Goal: Task Accomplishment & Management: Complete application form

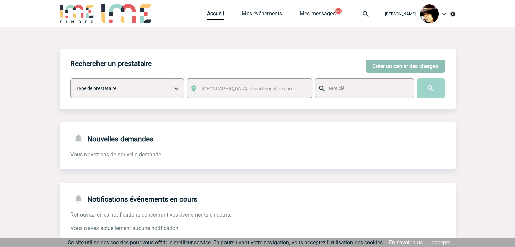
click at [407, 66] on button "Créer un cahier des charges" at bounding box center [404, 66] width 79 height 13
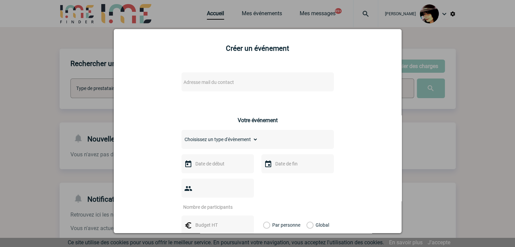
click at [241, 82] on span "Adresse mail du contact" at bounding box center [240, 81] width 118 height 9
drag, startPoint x: 278, startPoint y: 96, endPoint x: 50, endPoint y: 94, distance: 228.0
click at [50, 94] on body "Rachel SABOUREAU Accueil Mes événements 99+" at bounding box center [257, 207] width 515 height 414
paste input "michel.paris@capgemini.com"
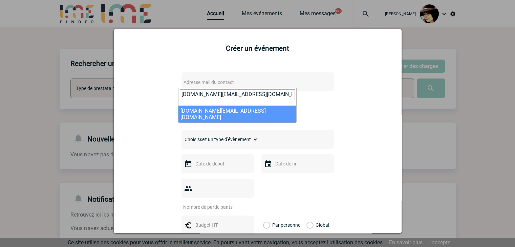
type input "michel.paris@capgemini.com"
select select "130975"
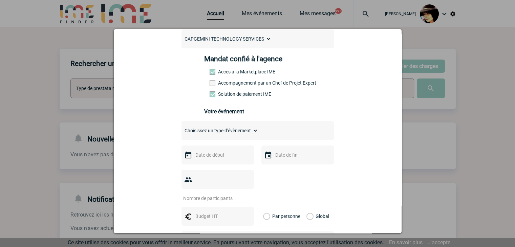
scroll to position [101, 0]
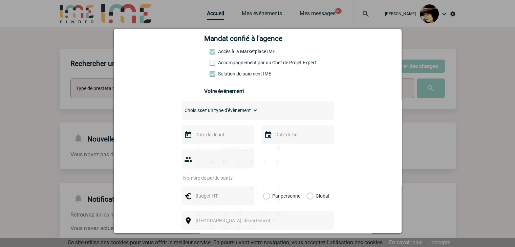
click at [210, 135] on input "text" at bounding box center [217, 134] width 47 height 9
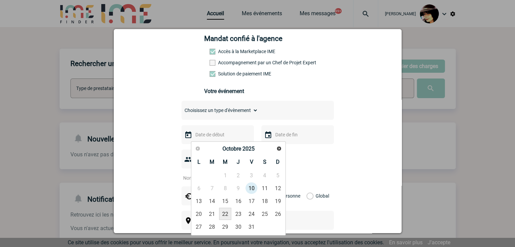
click at [225, 210] on link "22" at bounding box center [225, 214] width 13 height 12
type input "22-10-2025"
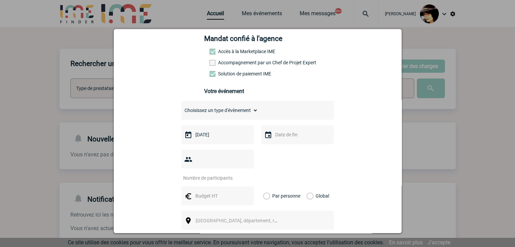
click at [225, 115] on select "Choisissez un type d'évènement Séminaire avec nuitée Séminaire sans nuitée Repa…" at bounding box center [219, 110] width 76 height 9
select select "5"
click at [181, 108] on select "Choisissez un type d'évènement Séminaire avec nuitée Séminaire sans nuitée Repa…" at bounding box center [219, 110] width 76 height 9
click at [207, 174] on input "number" at bounding box center [213, 178] width 64 height 9
type input "25"
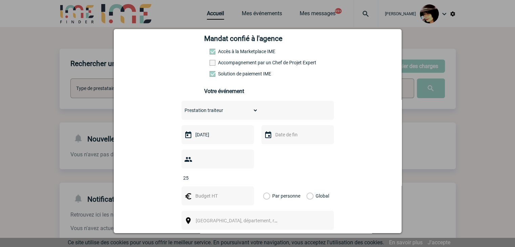
drag, startPoint x: 201, startPoint y: 187, endPoint x: 204, endPoint y: 184, distance: 4.6
click at [201, 191] on input "text" at bounding box center [217, 195] width 47 height 9
type input "497"
click at [307, 186] on label "Global" at bounding box center [308, 195] width 4 height 19
click at [0, 0] on input "Global" at bounding box center [0, 0] width 0 height 0
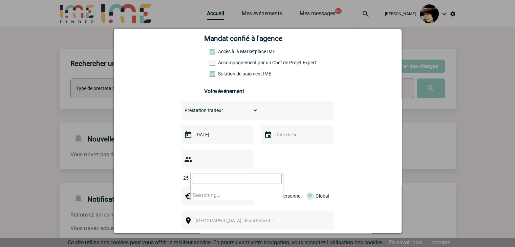
click at [210, 218] on span "Ville, département, région..." at bounding box center [243, 220] width 94 height 5
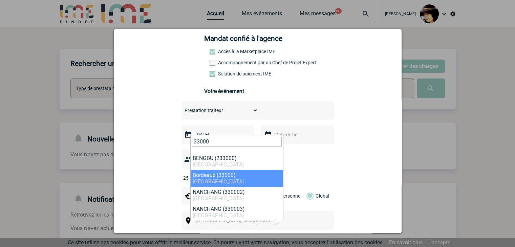
type input "33000"
select select "24433"
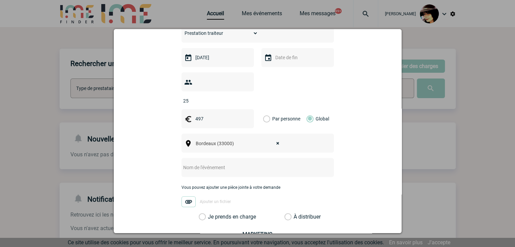
scroll to position [203, 0]
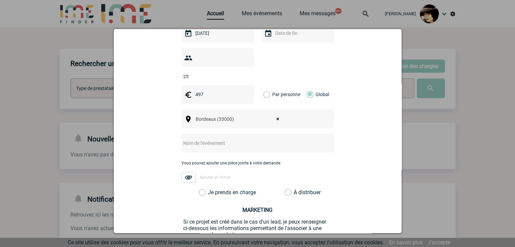
click at [203, 139] on input "text" at bounding box center [248, 143] width 134 height 9
click at [247, 139] on input "CENTRALISATION -" at bounding box center [248, 143] width 134 height 9
paste input "Capgemini Mérignac x LaFamille - Demande de prise en charge pour evt 22/10"
drag, startPoint x: 221, startPoint y: 134, endPoint x: 324, endPoint y: 134, distance: 103.2
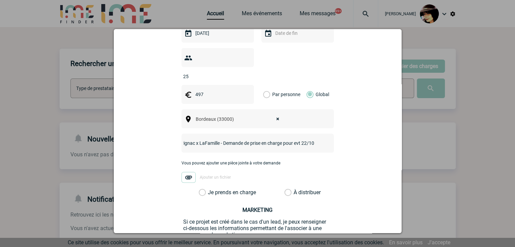
click at [324, 134] on div "CENTRALISATION - Capgemini Mérignac x LaFamille - Demande de prise en charge po…" at bounding box center [257, 143] width 152 height 19
type input "CENTRALISATION - Capgemini Mérignac x LaFamille -"
click at [287, 189] on label "À distribuer" at bounding box center [287, 192] width 7 height 7
click at [0, 0] on input "À distribuer" at bounding box center [0, 0] width 0 height 0
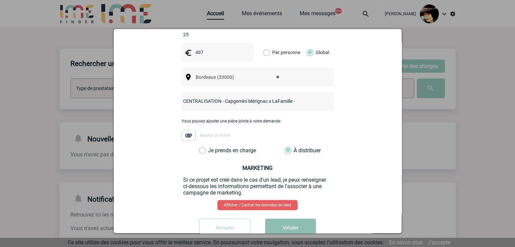
scroll to position [254, 0]
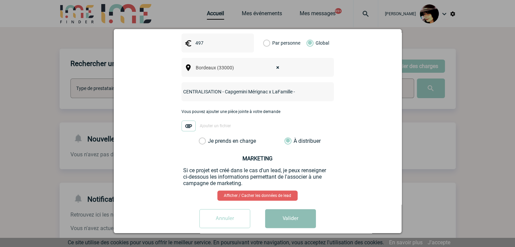
click at [292, 209] on button "Valider" at bounding box center [290, 218] width 51 height 19
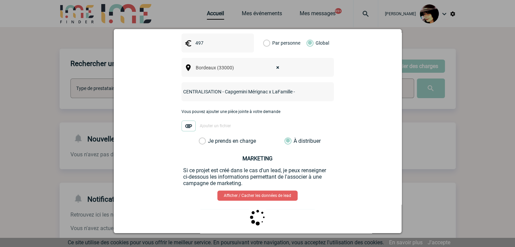
scroll to position [0, 0]
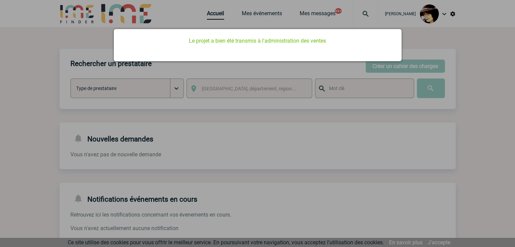
click at [153, 137] on div at bounding box center [257, 123] width 515 height 247
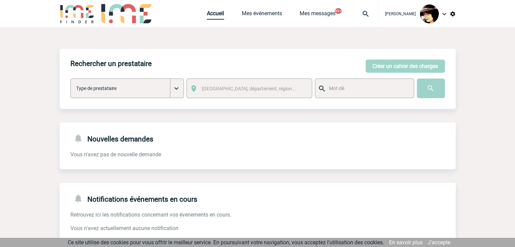
click at [207, 17] on link "Accueil" at bounding box center [215, 14] width 17 height 9
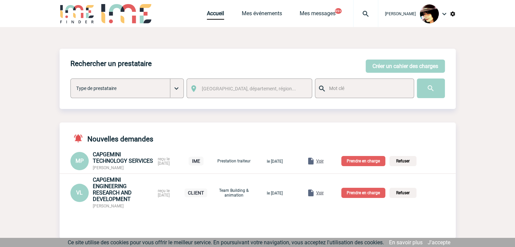
click at [323, 163] on span "Voir" at bounding box center [319, 161] width 7 height 5
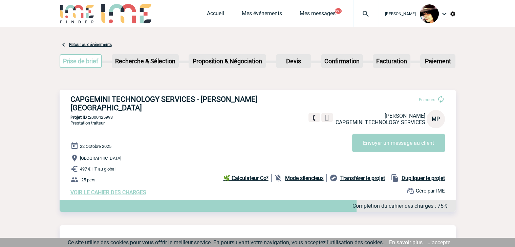
drag, startPoint x: 451, startPoint y: 182, endPoint x: 432, endPoint y: 164, distance: 26.1
click at [451, 189] on div "VOIR LE CAHIER DES CHARGES Complétion du cahier des charges : 75%" at bounding box center [262, 192] width 385 height 6
click at [216, 15] on link "Accueil" at bounding box center [215, 14] width 17 height 9
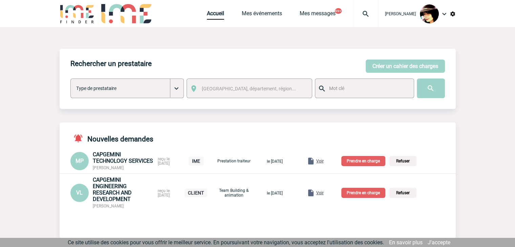
click at [364, 164] on p "Prendre en charge" at bounding box center [363, 161] width 44 height 10
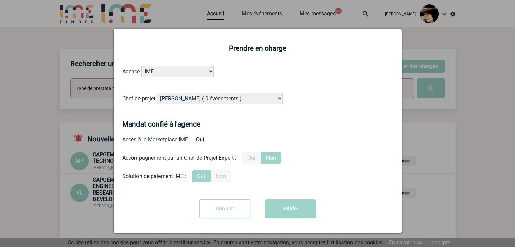
drag, startPoint x: 189, startPoint y: 102, endPoint x: 192, endPoint y: 99, distance: 4.1
click at [189, 102] on select "[PERSON_NAME] ( 0 évènements ) [PERSON_NAME] ( 200 évènements ) [PERSON_NAME] (…" at bounding box center [220, 98] width 126 height 11
select select "132752"
drag, startPoint x: 196, startPoint y: 98, endPoint x: 226, endPoint y: 111, distance: 33.1
click at [196, 98] on select "Alizée VERLAGUET ( 0 évènements ) Anne-Françoise BONHOMME ( 200 évènements ) An…" at bounding box center [220, 98] width 126 height 11
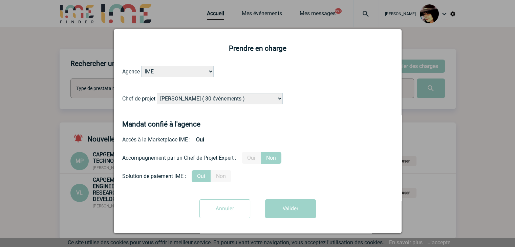
click at [286, 208] on button "Valider" at bounding box center [290, 208] width 51 height 19
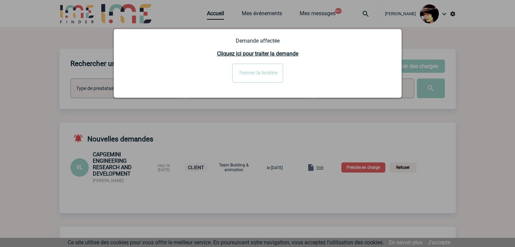
drag, startPoint x: 273, startPoint y: 141, endPoint x: 276, endPoint y: 138, distance: 3.8
click at [273, 141] on div at bounding box center [257, 123] width 515 height 247
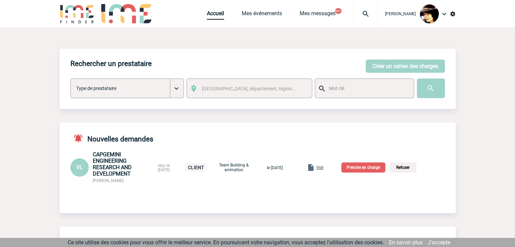
click at [323, 170] on span "Voir" at bounding box center [319, 167] width 7 height 5
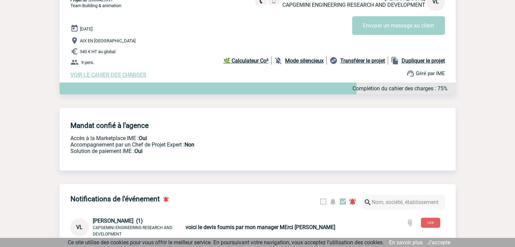
scroll to position [68, 0]
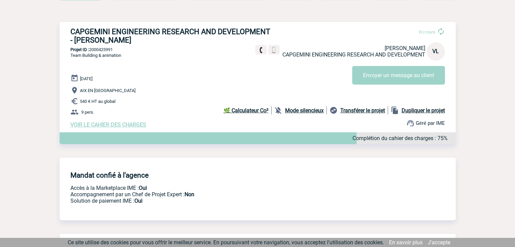
click at [133, 128] on span "VOIR LE CAHIER DES CHARGES" at bounding box center [108, 124] width 76 height 6
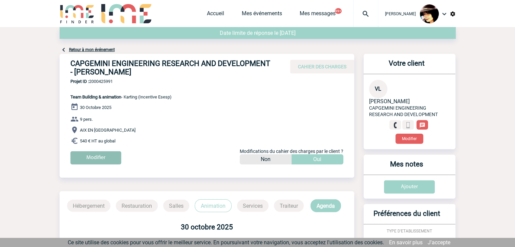
click at [97, 153] on input "Modifier" at bounding box center [95, 157] width 51 height 13
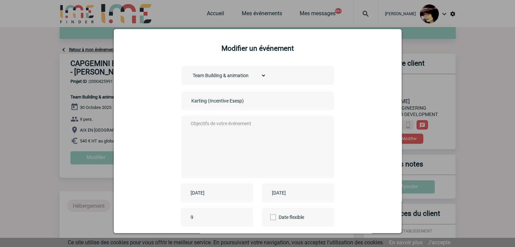
click at [189, 103] on input "Karting (Incentive Esesp)" at bounding box center [236, 100] width 95 height 9
type input "CENTRALISATION - Karting (Incentive Esesp)"
click at [225, 141] on textarea at bounding box center [256, 146] width 134 height 54
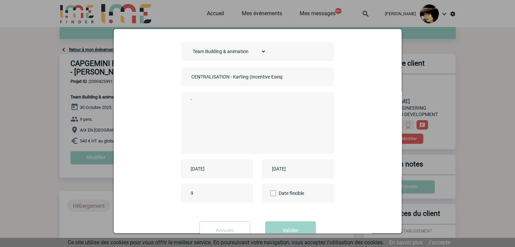
scroll to position [47, 0]
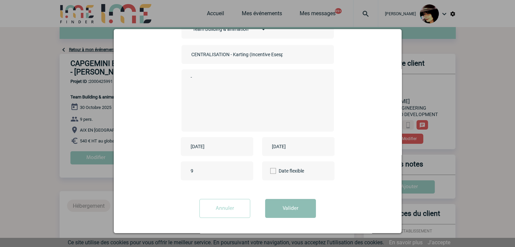
type textarea "-"
click at [280, 207] on button "Valider" at bounding box center [290, 208] width 51 height 19
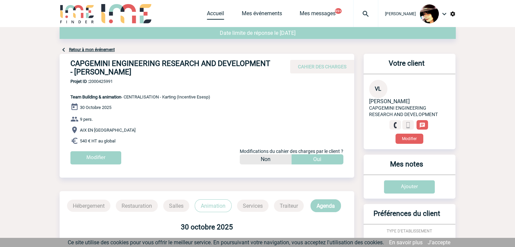
click at [208, 17] on link "Accueil" at bounding box center [215, 14] width 17 height 9
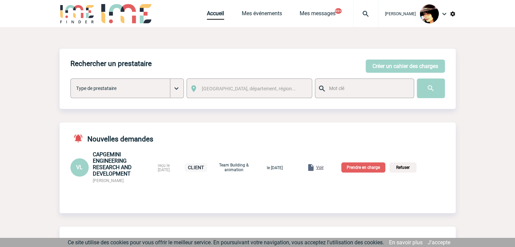
click at [368, 170] on p "Prendre en charge" at bounding box center [363, 167] width 44 height 10
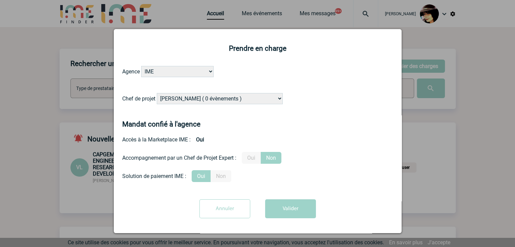
click at [222, 99] on select "Alizée VERLAGUET ( 0 évènements ) Anne-Françoise BONHOMME ( 200 évènements ) An…" at bounding box center [220, 98] width 126 height 11
select select "129834"
click at [222, 95] on select "Alizée VERLAGUET ( 0 évènements ) Anne-Françoise BONHOMME ( 200 évènements ) An…" at bounding box center [220, 98] width 126 height 11
click at [286, 210] on button "Valider" at bounding box center [290, 208] width 51 height 19
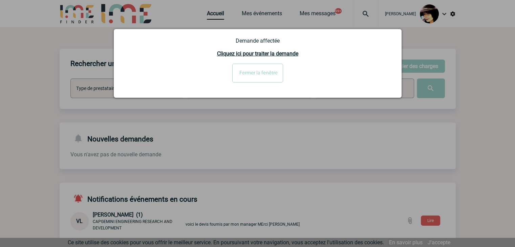
click at [257, 77] on input "Fermer la fenêtre" at bounding box center [257, 73] width 51 height 19
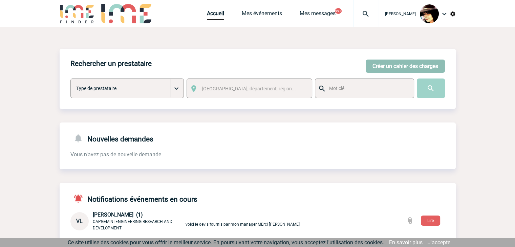
click at [384, 66] on button "Créer un cahier des charges" at bounding box center [404, 66] width 79 height 13
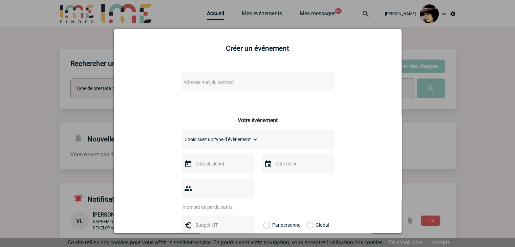
click at [250, 82] on span "Adresse mail du contact" at bounding box center [240, 81] width 118 height 9
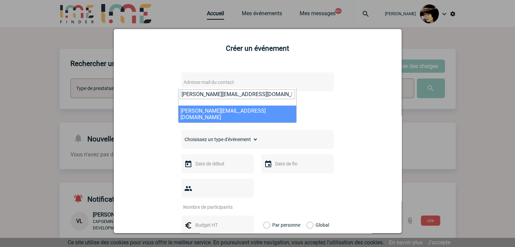
type input "[PERSON_NAME][EMAIL_ADDRESS][DOMAIN_NAME]"
select select "122891"
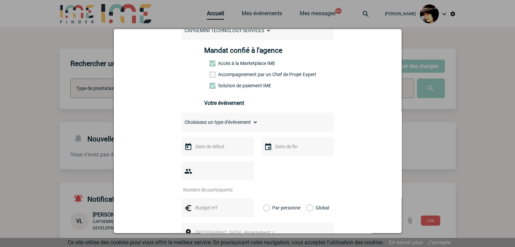
scroll to position [101, 0]
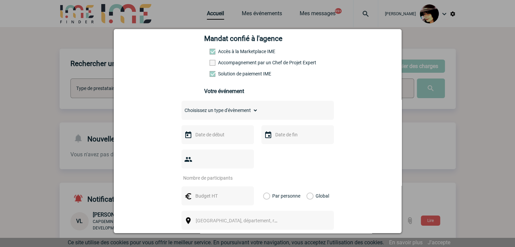
click at [202, 114] on select "Choisissez un type d'évènement Séminaire avec nuitée Séminaire sans nuitée Repa…" at bounding box center [219, 110] width 76 height 9
select select "9"
click at [181, 108] on select "Choisissez un type d'évènement Séminaire avec nuitée Séminaire sans nuitée Repa…" at bounding box center [219, 110] width 76 height 9
click at [214, 139] on input "text" at bounding box center [217, 134] width 47 height 9
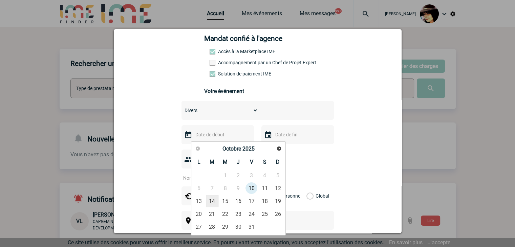
click at [213, 200] on link "14" at bounding box center [212, 201] width 13 height 12
type input "14-10-2025"
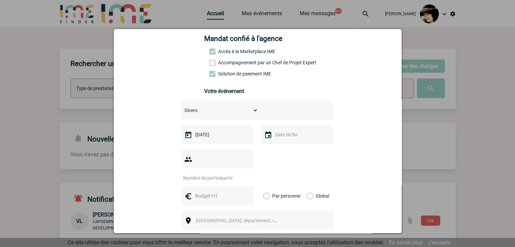
click at [208, 174] on input "number" at bounding box center [213, 178] width 64 height 9
type input "1"
click at [200, 191] on input "text" at bounding box center [217, 195] width 47 height 9
type input "250"
click at [308, 187] on label "Global" at bounding box center [308, 195] width 4 height 19
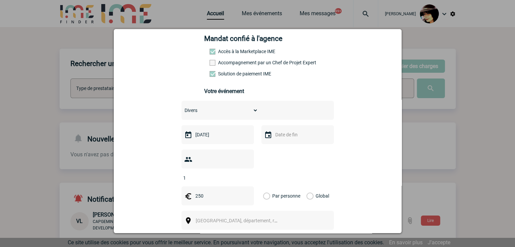
click at [0, 0] on input "Global" at bounding box center [0, 0] width 0 height 0
click at [222, 217] on div "Ville, département, région..." at bounding box center [257, 220] width 152 height 19
click at [216, 218] on span "[GEOGRAPHIC_DATA], département, région..." at bounding box center [243, 220] width 94 height 5
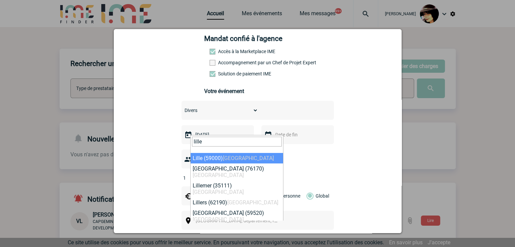
type input "lille"
select select "15081"
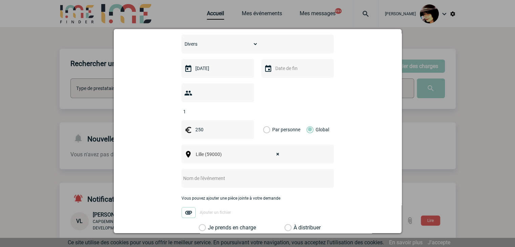
scroll to position [169, 0]
click at [203, 173] on input "text" at bounding box center [248, 177] width 134 height 9
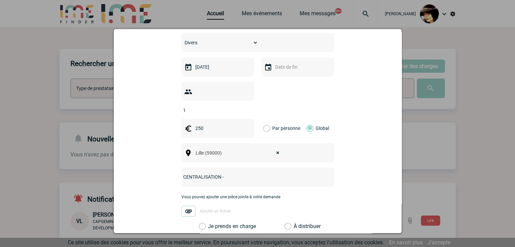
click at [280, 173] on input "CENTRALISATION -" at bounding box center [248, 177] width 134 height 9
paste input "VANBREMEERSCH O HOLDING"
type input "CENTRALISATION - VANBREMEERSCH O HOLDING"
click at [284, 223] on label "À distribuer" at bounding box center [287, 226] width 7 height 7
click at [0, 0] on input "À distribuer" at bounding box center [0, 0] width 0 height 0
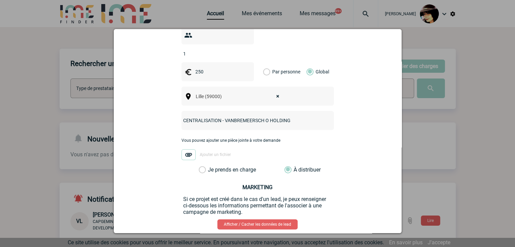
scroll to position [254, 0]
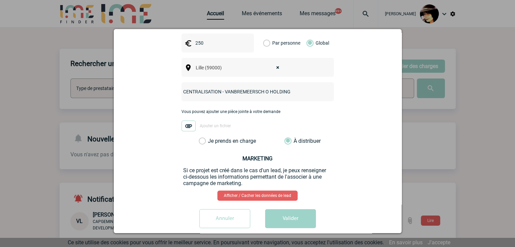
drag, startPoint x: 296, startPoint y: 204, endPoint x: 300, endPoint y: 196, distance: 8.5
click at [296, 209] on button "Valider" at bounding box center [290, 218] width 51 height 19
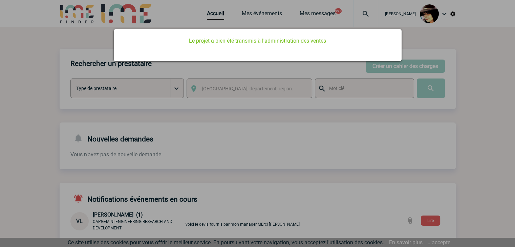
scroll to position [0, 0]
click at [215, 140] on div at bounding box center [257, 123] width 515 height 247
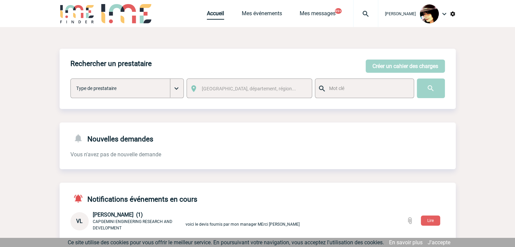
click at [211, 13] on link "Accueil" at bounding box center [215, 14] width 17 height 9
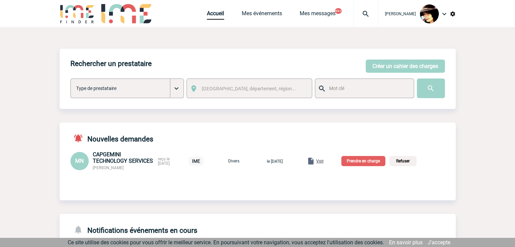
click at [323, 161] on span "Voir" at bounding box center [319, 161] width 7 height 5
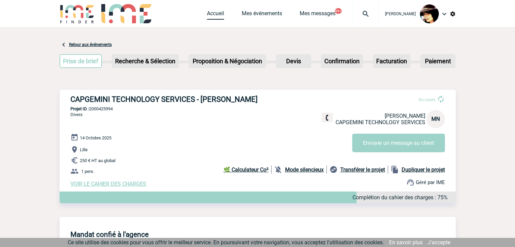
click at [213, 15] on link "Accueil" at bounding box center [215, 14] width 17 height 9
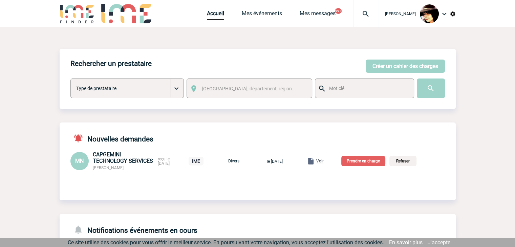
click at [360, 164] on p "Prendre en charge" at bounding box center [363, 161] width 44 height 10
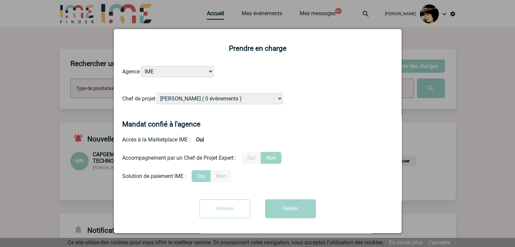
click at [229, 96] on select "Alizée VERLAGUET ( 0 évènements ) Anne-Françoise BONHOMME ( 200 évènements ) An…" at bounding box center [220, 98] width 126 height 11
select select "121547"
click at [229, 96] on select "Alizée VERLAGUET ( 0 évènements ) Anne-Françoise BONHOMME ( 200 évènements ) An…" at bounding box center [220, 98] width 126 height 11
click at [276, 210] on button "Valider" at bounding box center [290, 208] width 51 height 19
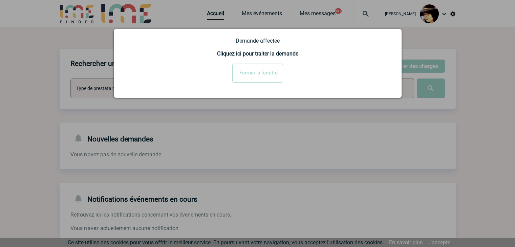
click at [309, 158] on div at bounding box center [257, 123] width 515 height 247
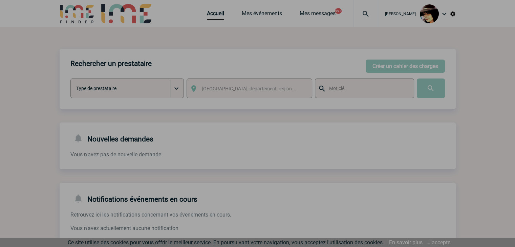
click at [254, 81] on div at bounding box center [257, 123] width 515 height 247
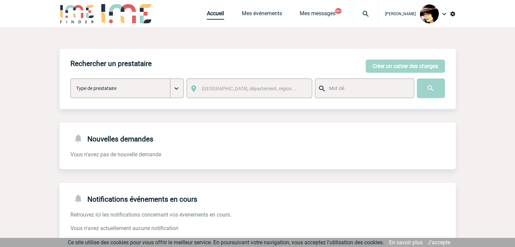
click at [207, 14] on link "Accueil" at bounding box center [215, 14] width 17 height 9
click at [207, 17] on link "Accueil" at bounding box center [215, 14] width 17 height 9
click at [386, 65] on button "Créer un cahier des charges" at bounding box center [404, 66] width 79 height 13
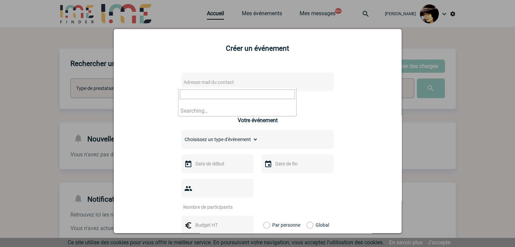
click at [204, 82] on span "Adresse mail du contact" at bounding box center [208, 82] width 50 height 5
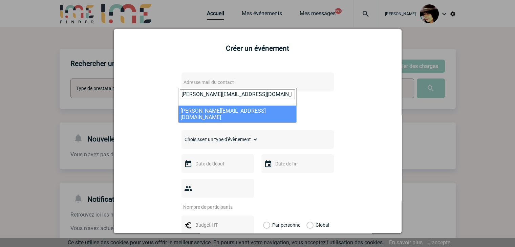
type input "mathilde.noppe@capgemini.com"
select select "122891"
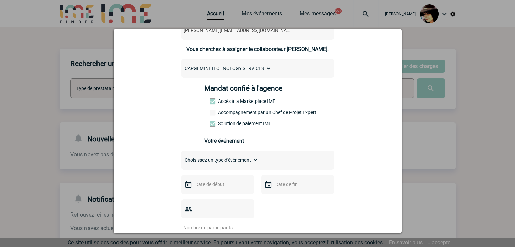
scroll to position [68, 0]
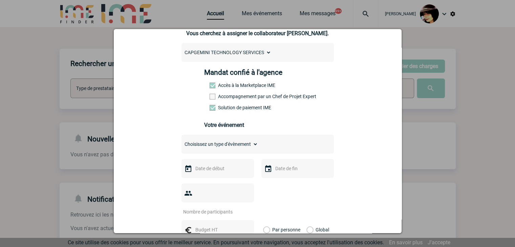
click at [197, 145] on select "Choisissez un type d'évènement Séminaire avec nuitée Séminaire sans nuitée Repa…" at bounding box center [219, 143] width 76 height 9
select select "5"
click at [181, 141] on select "Choisissez un type d'évènement Séminaire avec nuitée Séminaire sans nuitée Repa…" at bounding box center [219, 143] width 76 height 9
click at [206, 178] on div at bounding box center [217, 168] width 72 height 19
click at [203, 173] on input "text" at bounding box center [217, 168] width 47 height 9
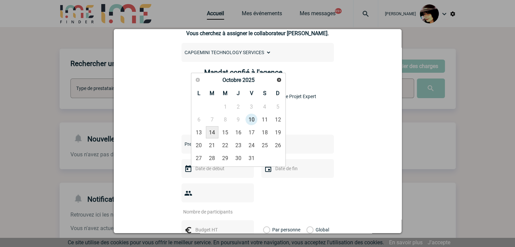
click at [212, 135] on link "14" at bounding box center [212, 132] width 13 height 12
type input "14-10-2025"
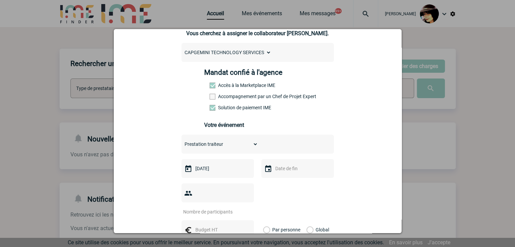
drag, startPoint x: 207, startPoint y: 193, endPoint x: 201, endPoint y: 191, distance: 6.1
click at [207, 207] on input "number" at bounding box center [213, 211] width 64 height 9
type input "1"
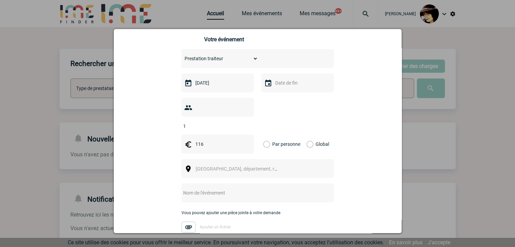
scroll to position [169, 0]
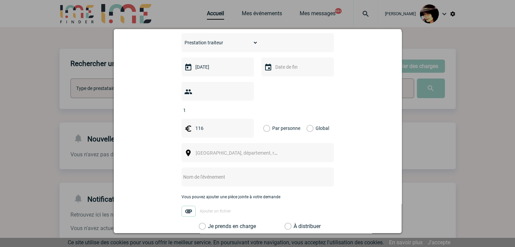
type input "116"
click at [306, 119] on label "Global" at bounding box center [308, 128] width 4 height 19
click at [0, 0] on input "Global" at bounding box center [0, 0] width 0 height 0
click at [196, 173] on input "text" at bounding box center [248, 177] width 134 height 9
type input "CENTRALISATION -"
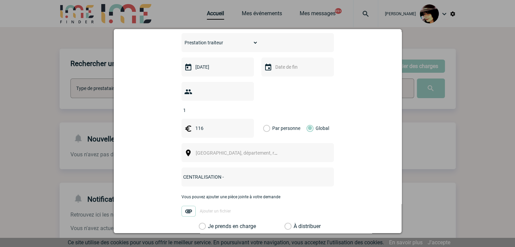
click at [204, 150] on span "[GEOGRAPHIC_DATA], département, région..." at bounding box center [243, 152] width 94 height 5
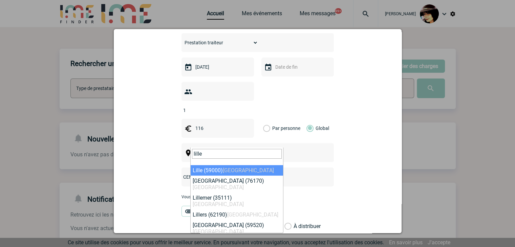
type input "lille"
select select "15081"
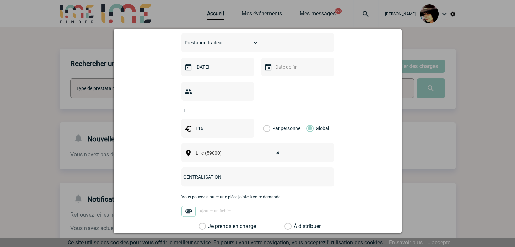
click at [261, 173] on input "CENTRALISATION -" at bounding box center [248, 177] width 134 height 9
paste input "event 14.10.2025"
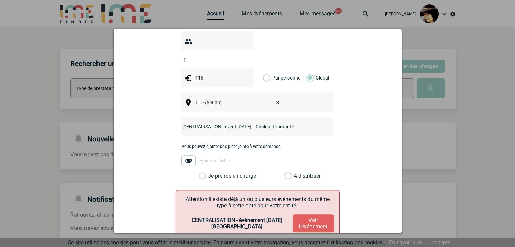
scroll to position [237, 0]
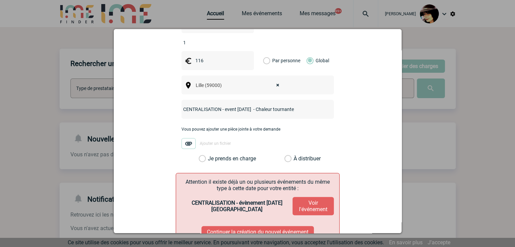
type input "CENTRALISATION - event 14.10.2025 - Chaleur tournante"
click at [251, 226] on button "Continuer la création du nouvel événement" at bounding box center [257, 232] width 112 height 12
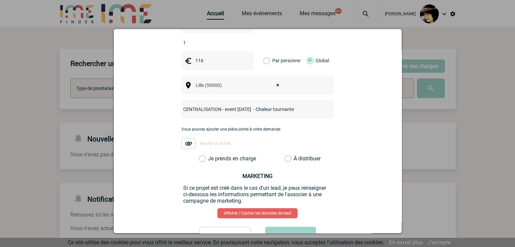
click at [288, 155] on label "À distribuer" at bounding box center [287, 158] width 7 height 7
click at [0, 0] on input "À distribuer" at bounding box center [0, 0] width 0 height 0
click at [288, 227] on button "Valider" at bounding box center [290, 236] width 51 height 19
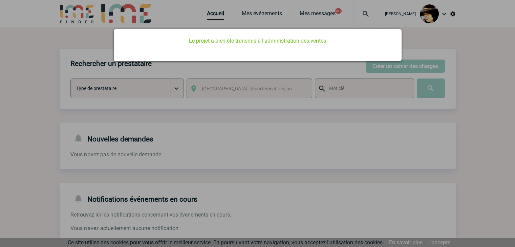
drag, startPoint x: 238, startPoint y: 150, endPoint x: 199, endPoint y: 62, distance: 96.0
click at [237, 148] on div at bounding box center [257, 123] width 515 height 247
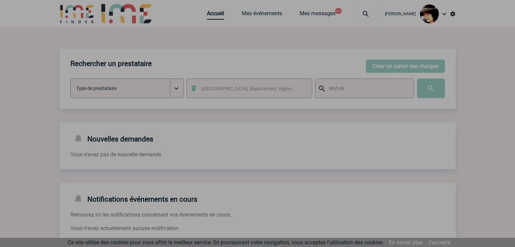
click at [209, 15] on div at bounding box center [257, 123] width 515 height 247
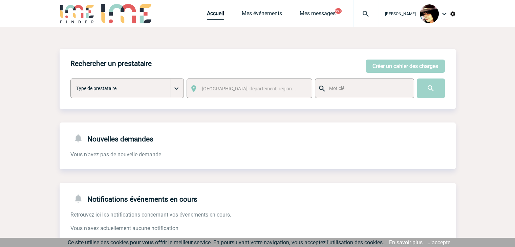
click at [210, 17] on link "Accueil" at bounding box center [215, 14] width 17 height 9
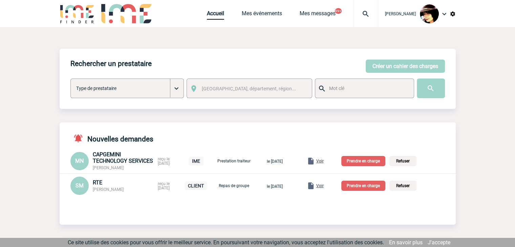
click at [323, 161] on span "Voir" at bounding box center [319, 161] width 7 height 5
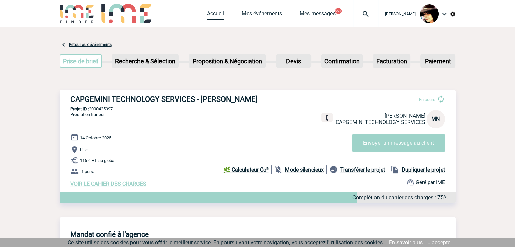
click at [207, 16] on link "Accueil" at bounding box center [215, 14] width 17 height 9
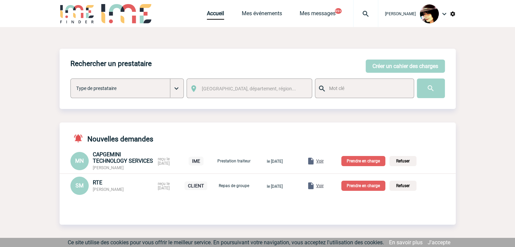
click at [375, 161] on p "Prendre en charge" at bounding box center [363, 161] width 44 height 10
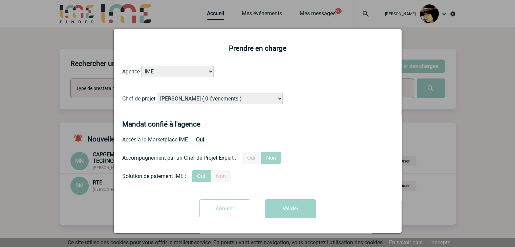
click at [181, 99] on select "[PERSON_NAME] ( 0 évènements ) [PERSON_NAME] ( 201 évènements ) [PERSON_NAME] (…" at bounding box center [220, 98] width 126 height 11
select select "121547"
click at [181, 99] on select "[PERSON_NAME] ( 0 évènements ) [PERSON_NAME] ( 201 évènements ) [PERSON_NAME] (…" at bounding box center [220, 98] width 126 height 11
click at [279, 209] on button "Valider" at bounding box center [290, 208] width 51 height 19
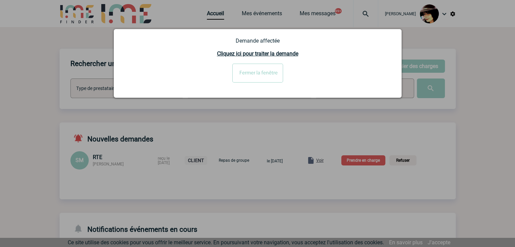
click at [258, 68] on input "Fermer la fenêtre" at bounding box center [257, 73] width 51 height 19
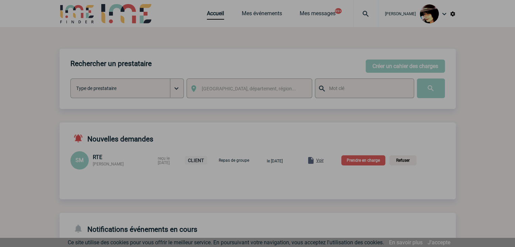
click at [329, 160] on div at bounding box center [257, 123] width 515 height 247
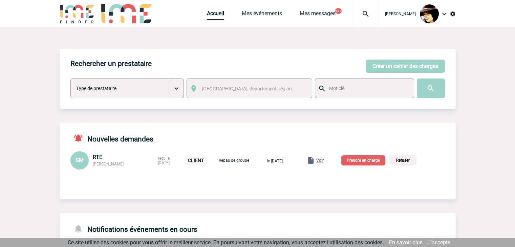
click at [323, 161] on span "Voir" at bounding box center [319, 160] width 7 height 5
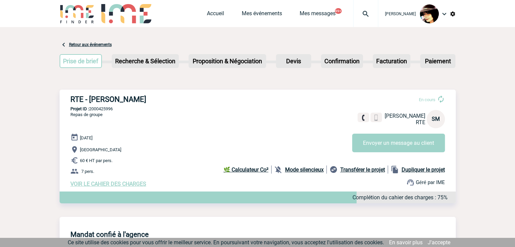
click at [114, 186] on span "VOIR LE CAHIER DES CHARGES" at bounding box center [108, 184] width 76 height 6
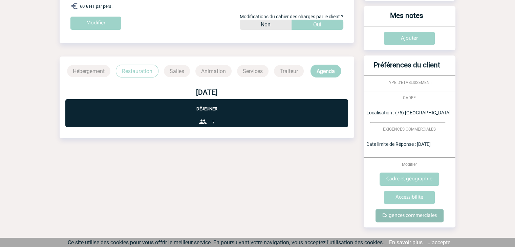
scroll to position [142, 0]
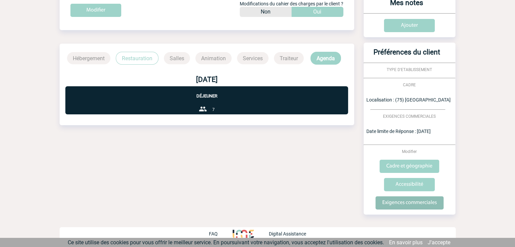
click at [399, 206] on input "Exigences commerciales" at bounding box center [409, 202] width 68 height 13
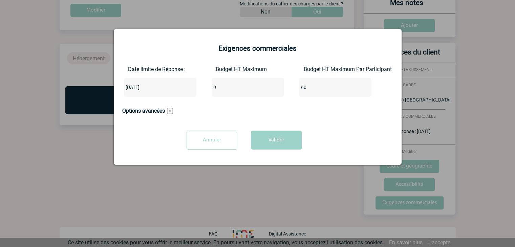
drag, startPoint x: 217, startPoint y: 88, endPoint x: 215, endPoint y: 61, distance: 27.1
click at [179, 86] on div "Date limite de Réponse : 2025-10-14 Budget HT Maximum 0 Budget HT Maximum Par P…" at bounding box center [257, 84] width 271 height 36
type input "480"
click at [281, 146] on button "Valider" at bounding box center [276, 140] width 51 height 19
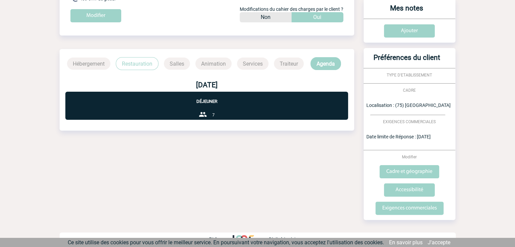
scroll to position [0, 0]
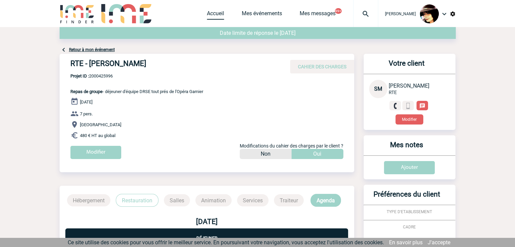
click at [207, 14] on link "Accueil" at bounding box center [215, 14] width 17 height 9
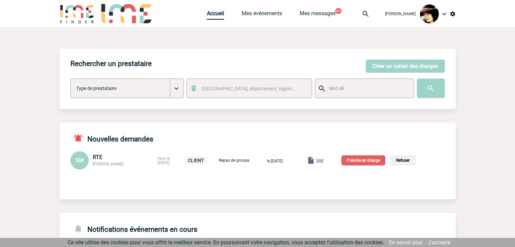
click at [377, 158] on p "Prendre en charge" at bounding box center [363, 160] width 44 height 10
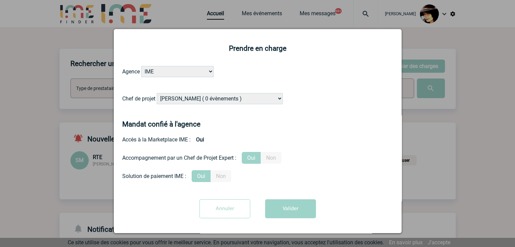
drag, startPoint x: 212, startPoint y: 99, endPoint x: 223, endPoint y: 96, distance: 10.9
click at [212, 99] on select "[PERSON_NAME] ( 0 évènements ) [PERSON_NAME] ( 201 évènements ) [PERSON_NAME] (…" at bounding box center [220, 98] width 126 height 11
select select "103019"
click at [157, 93] on select "[PERSON_NAME] ( 0 évènements ) [PERSON_NAME] ( 201 évènements ) [PERSON_NAME] (…" at bounding box center [220, 98] width 126 height 11
click at [297, 216] on button "Valider" at bounding box center [290, 208] width 51 height 19
